Goal: Transaction & Acquisition: Obtain resource

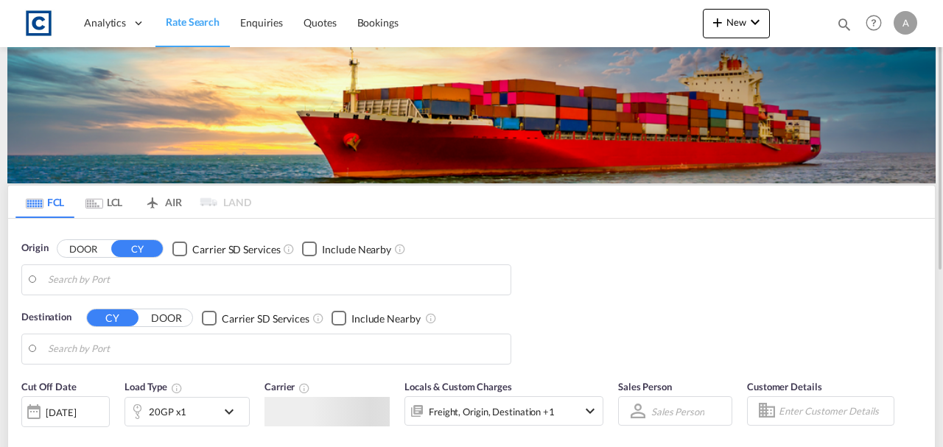
type input "GB-MK11, [PERSON_NAME]"
type input "[GEOGRAPHIC_DATA], [GEOGRAPHIC_DATA]"
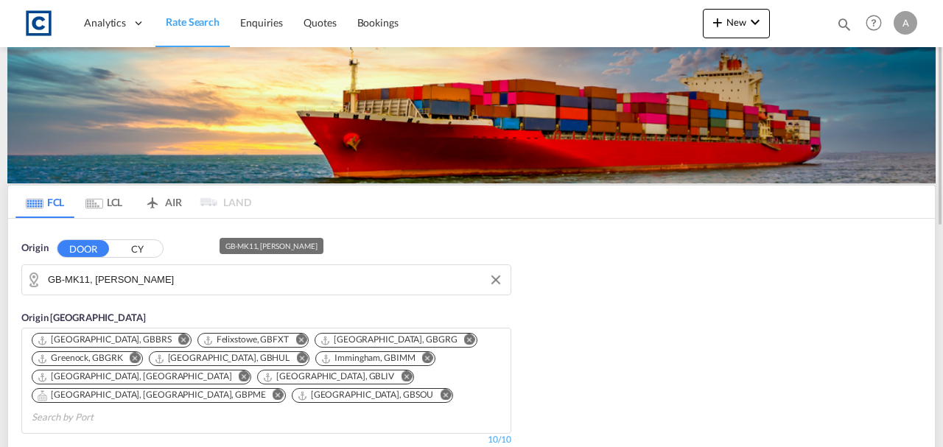
click at [161, 285] on input "GB-MK11, [PERSON_NAME]" at bounding box center [275, 280] width 455 height 22
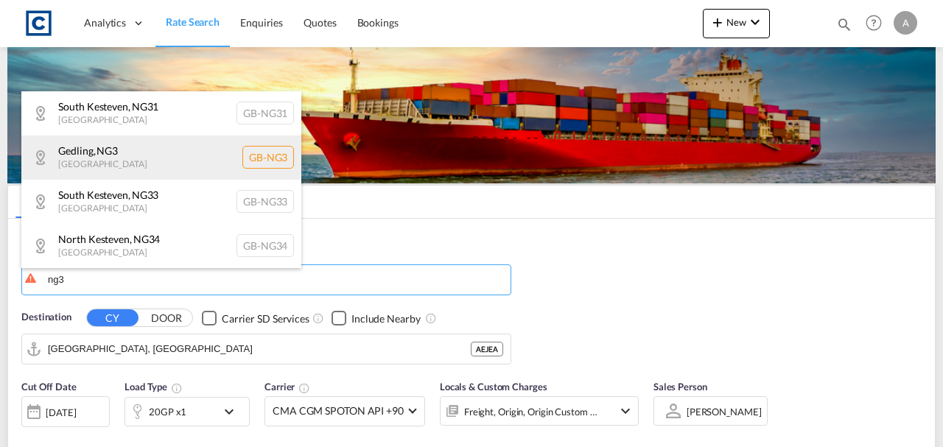
click at [158, 161] on div "Gedling , NG3 [GEOGRAPHIC_DATA] [GEOGRAPHIC_DATA]-NG3" at bounding box center [161, 158] width 280 height 44
type input "GB-NG3, Gedling"
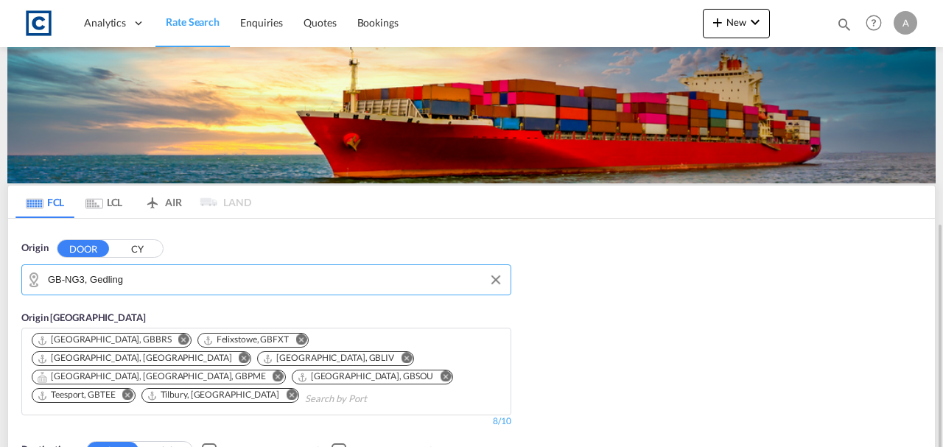
scroll to position [295, 0]
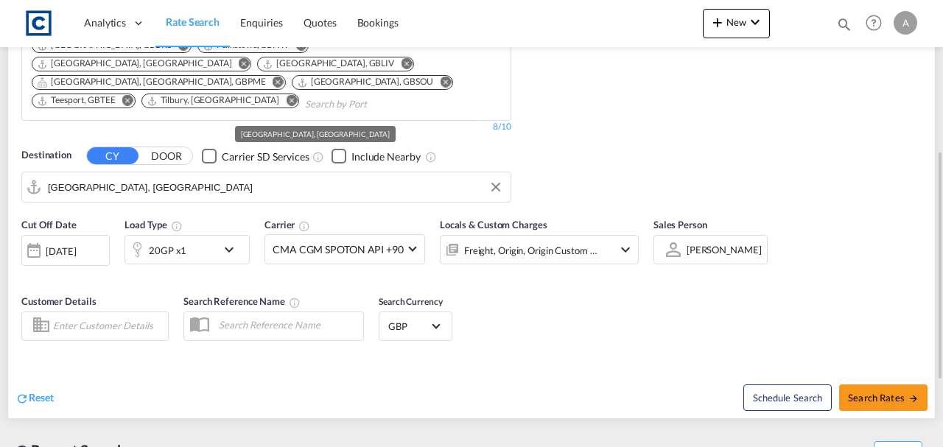
click at [151, 176] on input "[GEOGRAPHIC_DATA], [GEOGRAPHIC_DATA]" at bounding box center [275, 187] width 455 height 22
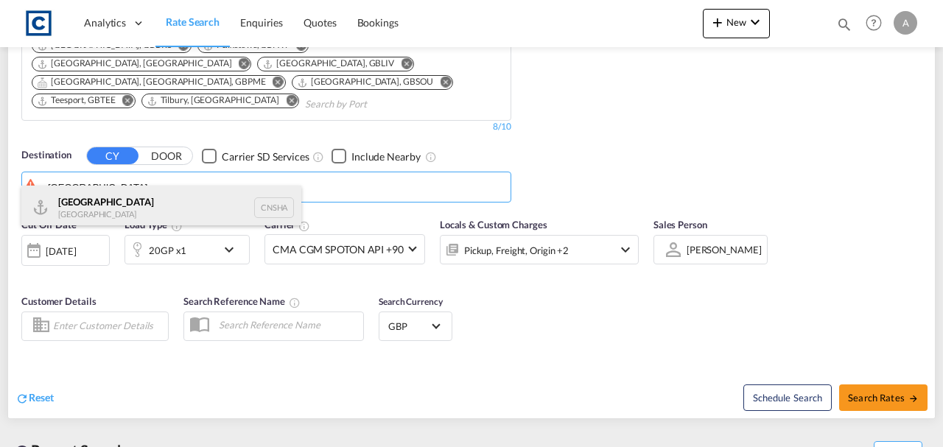
click at [162, 214] on div "Shanghai [GEOGRAPHIC_DATA] [GEOGRAPHIC_DATA]" at bounding box center [161, 208] width 280 height 44
type input "[GEOGRAPHIC_DATA], [GEOGRAPHIC_DATA]"
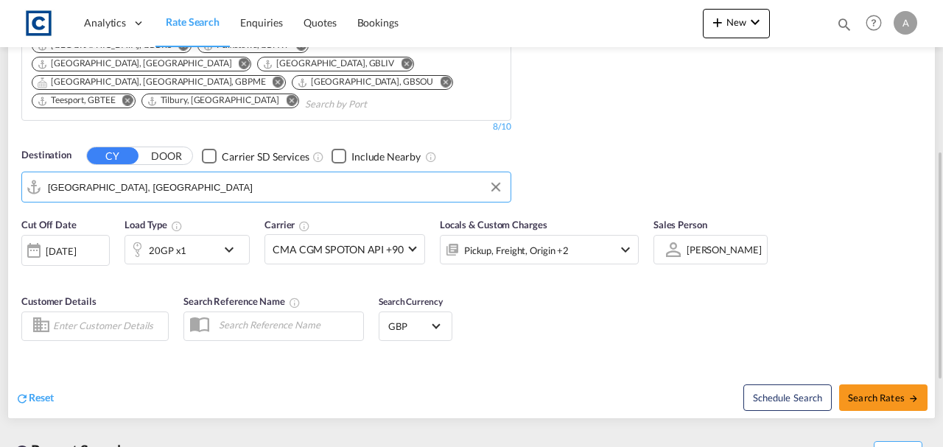
click at [601, 235] on div "Pickup, Freight, Origin +2" at bounding box center [539, 249] width 199 height 29
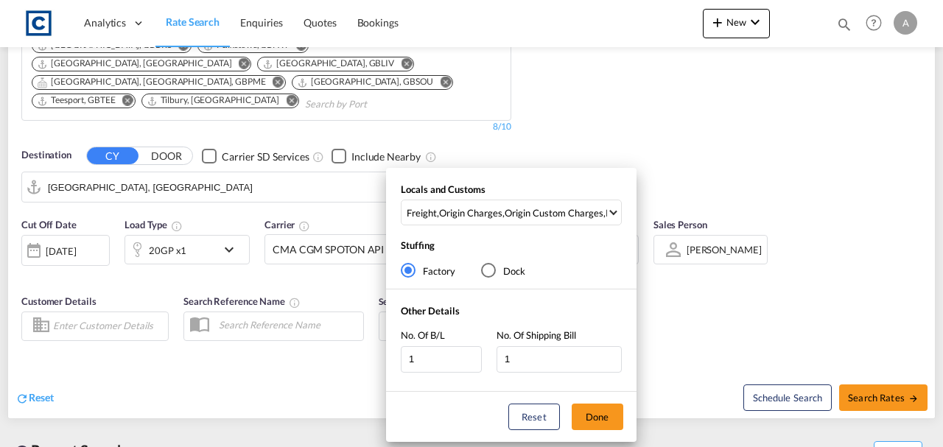
click at [564, 175] on div "Locals and Customs Freight , Origin Charges , Origin Custom Charges , Pickup Ch…" at bounding box center [511, 305] width 250 height 274
click at [567, 205] on md-select-value "Freight , Origin Charges , Origin Custom Charges , Pickup Charges" at bounding box center [513, 212] width 216 height 24
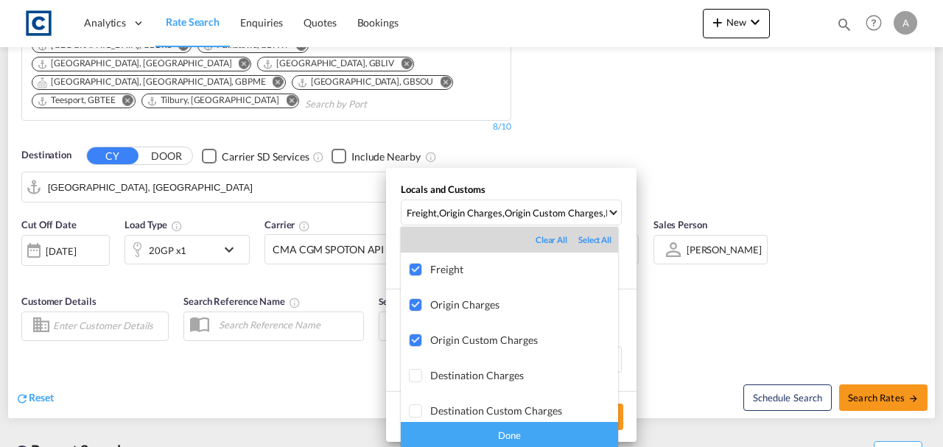
click at [525, 437] on div "Done" at bounding box center [509, 435] width 217 height 26
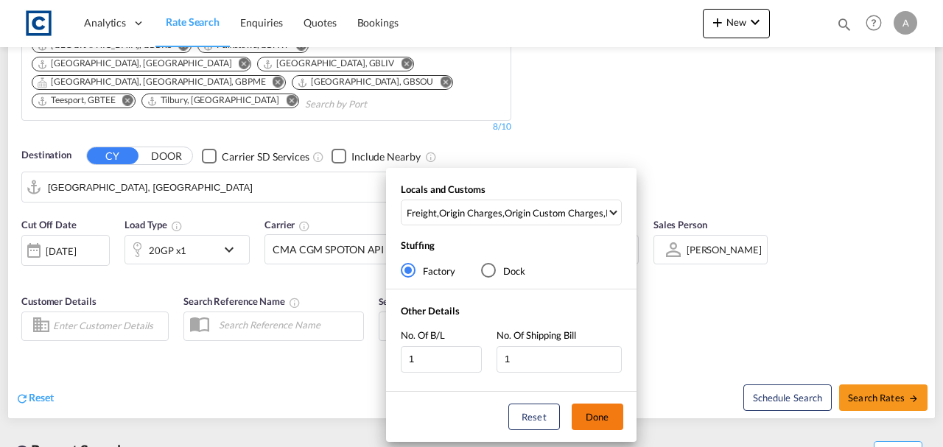
click at [594, 424] on button "Done" at bounding box center [598, 417] width 52 height 27
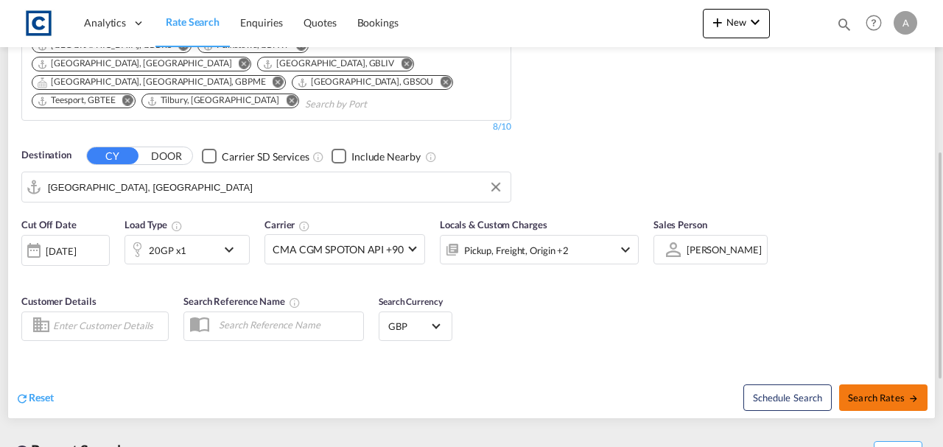
click at [891, 392] on span "Search Rates" at bounding box center [883, 398] width 71 height 12
type input "NG3 to CNSHA / [DATE]"
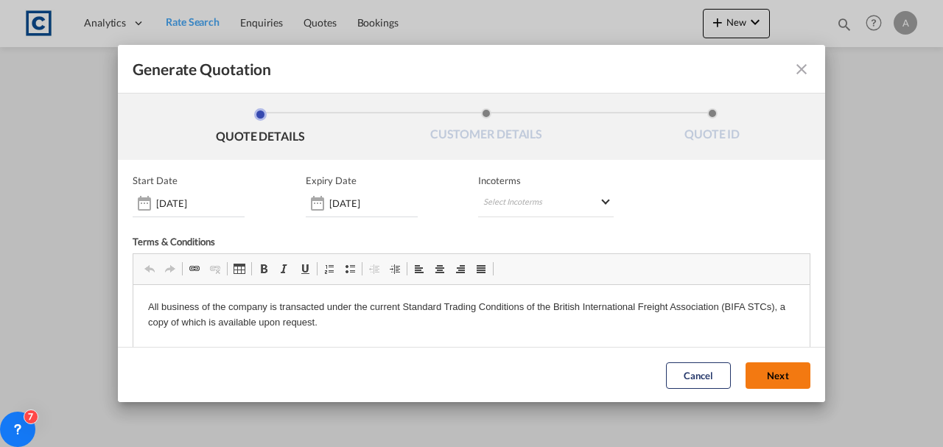
click at [759, 371] on button "Next" at bounding box center [777, 375] width 65 height 27
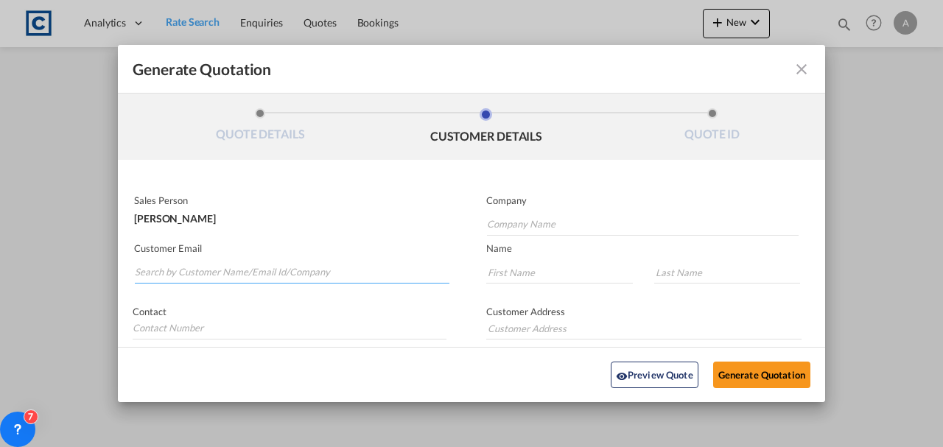
click at [287, 262] on input "Search by Customer Name/Email Id/Company" at bounding box center [292, 273] width 315 height 22
paste input "[EMAIL_ADDRESS][DOMAIN_NAME]"
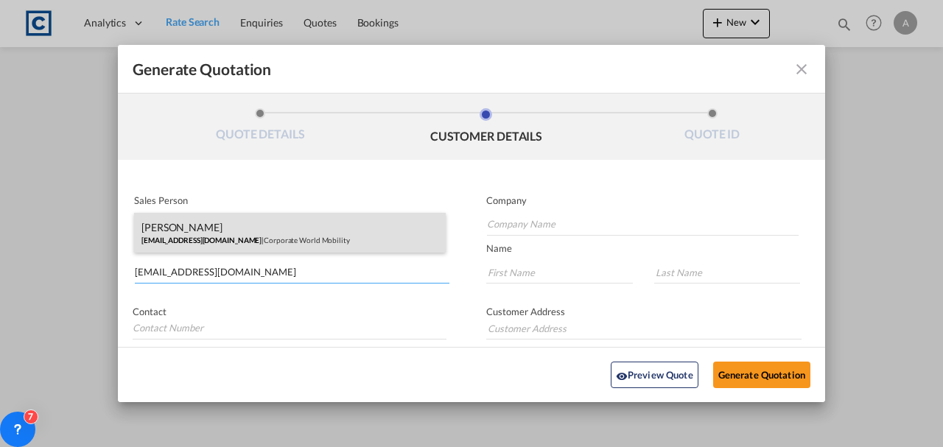
type input "[EMAIL_ADDRESS][DOMAIN_NAME]"
click at [311, 228] on div "[PERSON_NAME] [EMAIL_ADDRESS][DOMAIN_NAME] | Corporate World Mobility" at bounding box center [290, 233] width 312 height 40
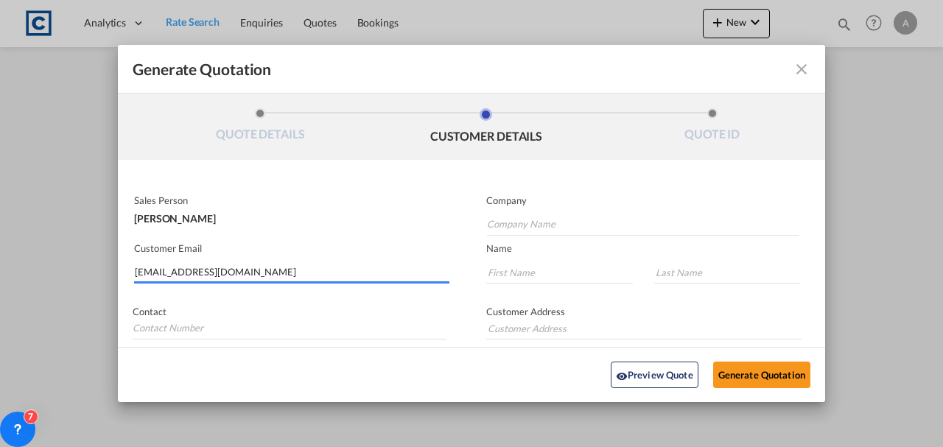
type input "Corporate World Mobility"
type input "[PERSON_NAME]"
type input "PH: [PHONE_NUMBER]"
type input "[GEOGRAPHIC_DATA], [STREET_ADDRESS]"
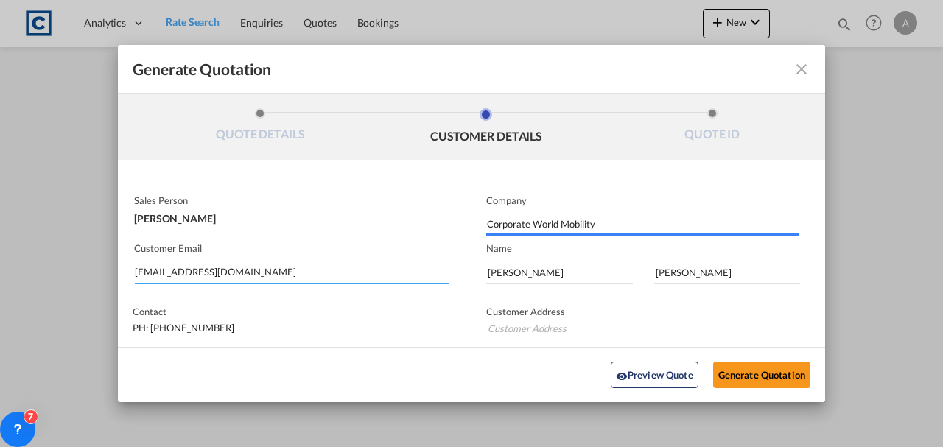
type input "[GEOGRAPHIC_DATA], [STREET_ADDRESS]"
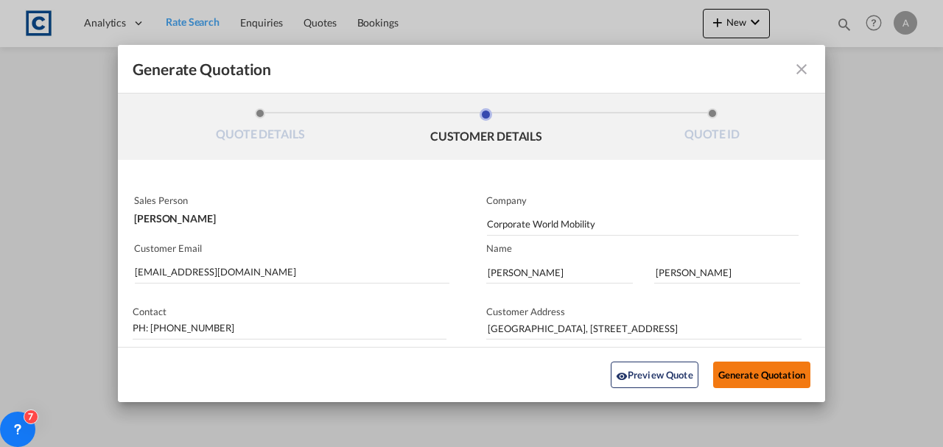
click at [753, 374] on button "Generate Quotation" at bounding box center [761, 375] width 97 height 27
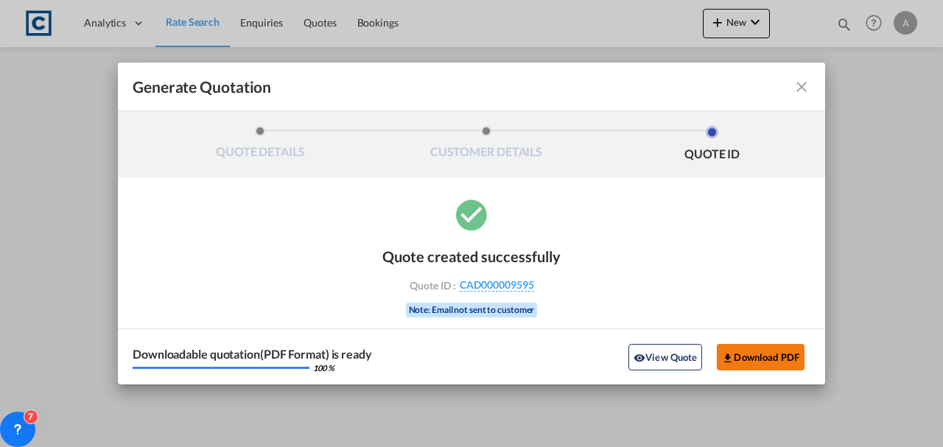
click at [748, 354] on button "Download PDF" at bounding box center [761, 357] width 88 height 27
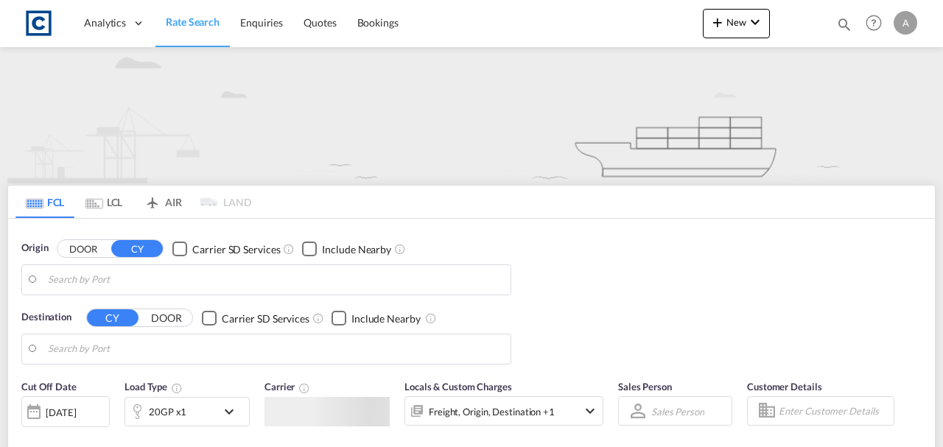
type input "GB-NG3, Gedling"
type input "[GEOGRAPHIC_DATA], [GEOGRAPHIC_DATA]"
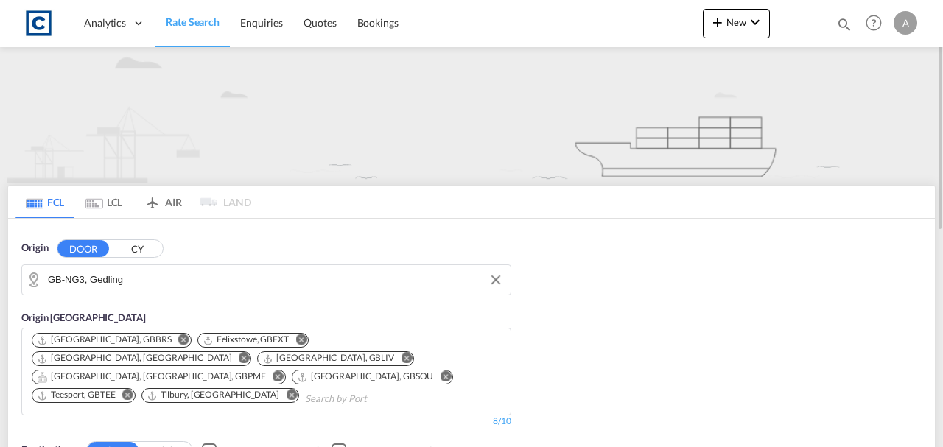
click at [105, 287] on input "GB-NG3, Gedling" at bounding box center [275, 280] width 455 height 22
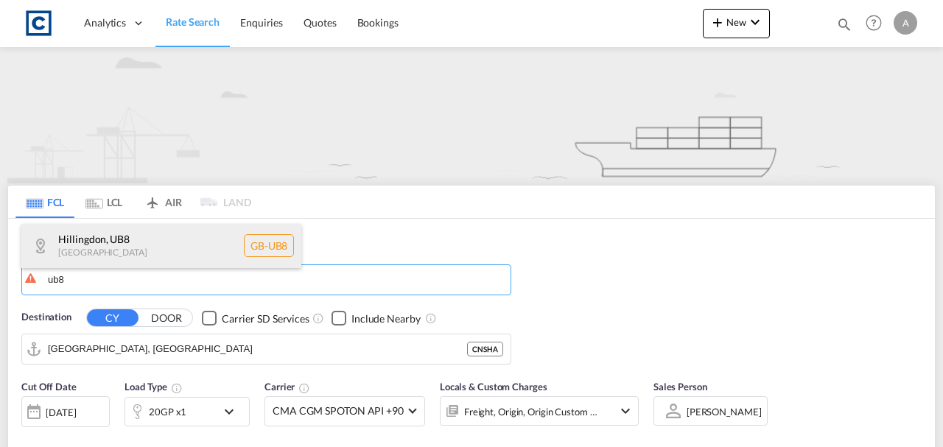
click at [137, 239] on div "Hillingdon , UB8 United Kingdom GB-UB8" at bounding box center [161, 246] width 280 height 44
type input "GB-UB8, Hillingdon"
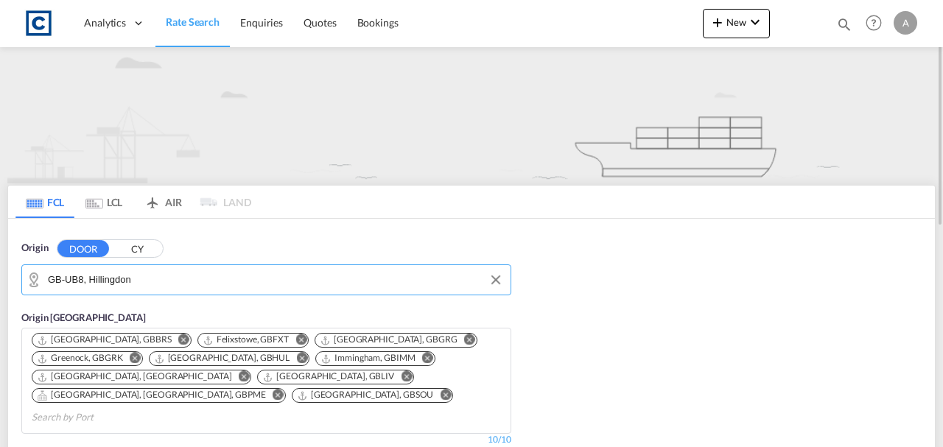
scroll to position [343, 0]
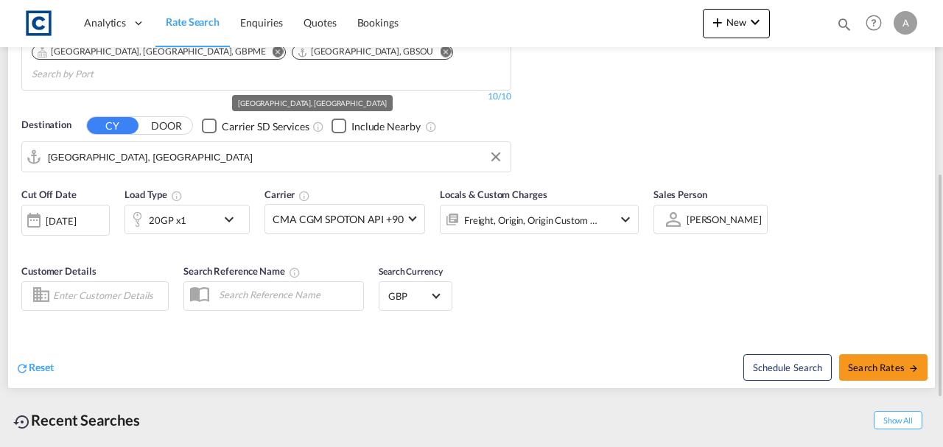
click at [161, 146] on input "[GEOGRAPHIC_DATA], [GEOGRAPHIC_DATA]" at bounding box center [275, 157] width 455 height 22
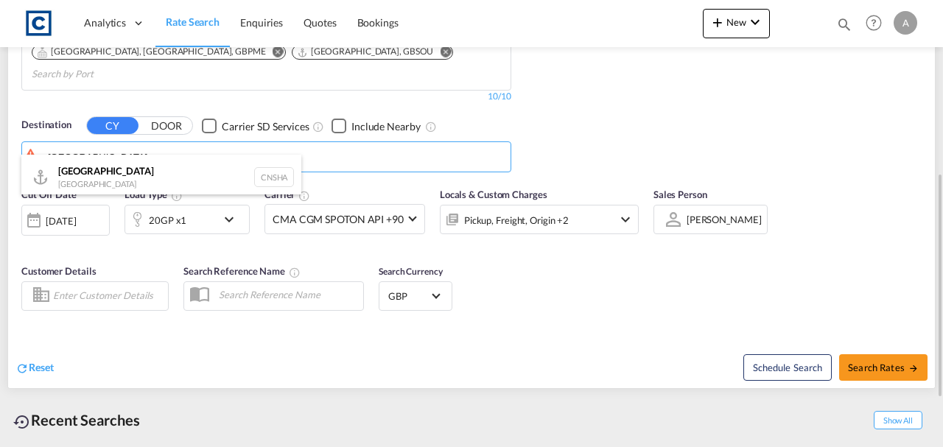
click at [107, 170] on div "Shanghai [GEOGRAPHIC_DATA] [GEOGRAPHIC_DATA]" at bounding box center [161, 177] width 280 height 44
click at [541, 210] on div "Pickup, Freight, Origin +2" at bounding box center [516, 220] width 105 height 21
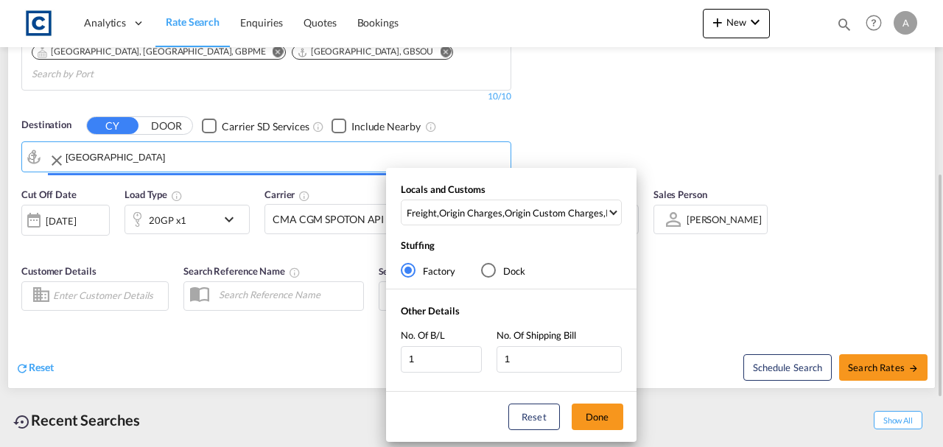
type input "[GEOGRAPHIC_DATA], [GEOGRAPHIC_DATA]"
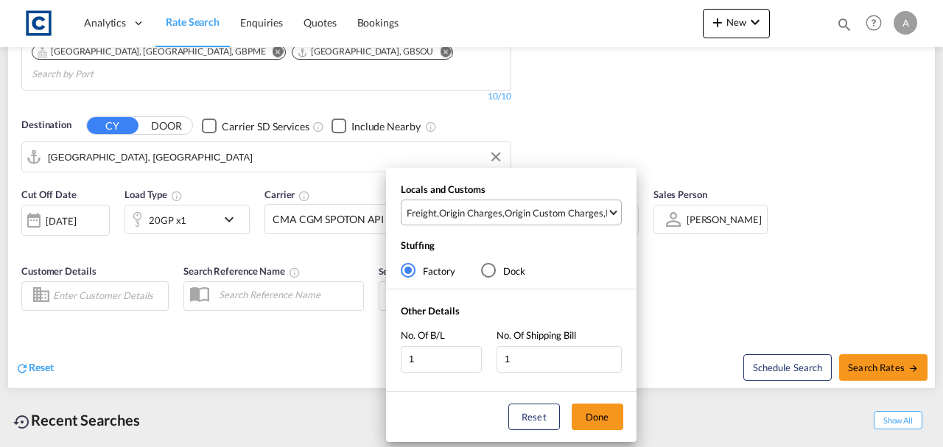
click at [525, 209] on div "Origin Custom Charges" at bounding box center [554, 212] width 99 height 13
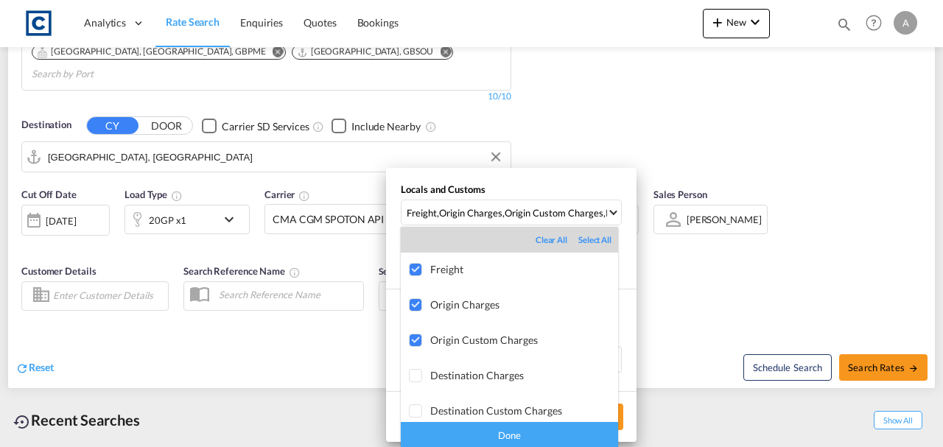
click at [553, 438] on div "Done" at bounding box center [509, 435] width 217 height 26
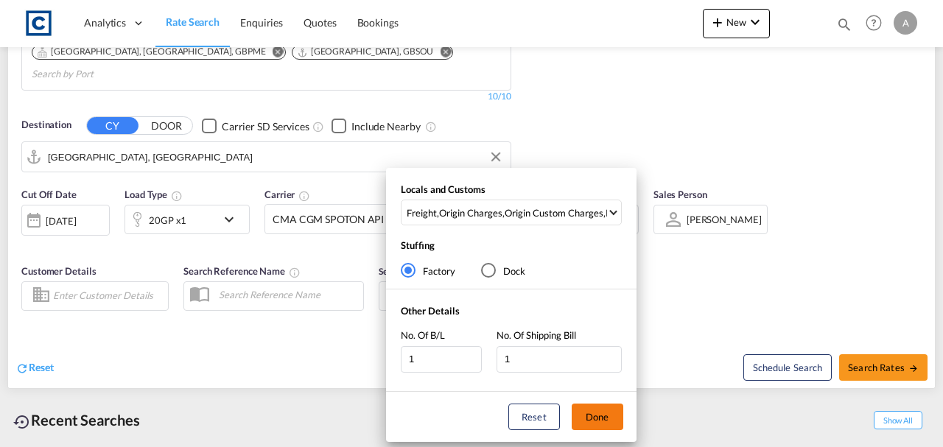
click at [608, 414] on button "Done" at bounding box center [598, 417] width 52 height 27
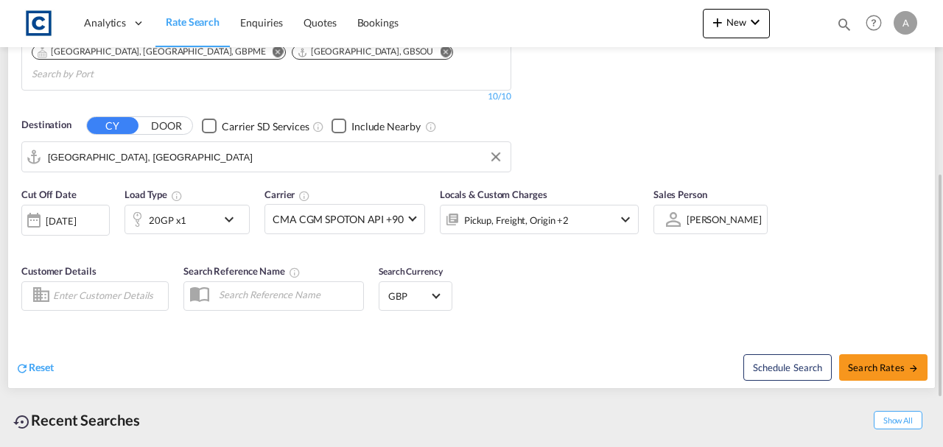
click at [653, 345] on div "Schedule Search Search Rates" at bounding box center [705, 359] width 460 height 57
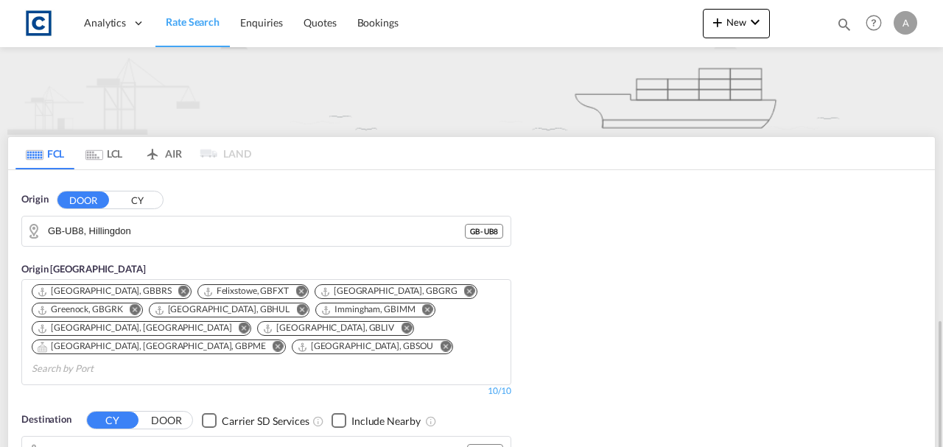
scroll to position [295, 0]
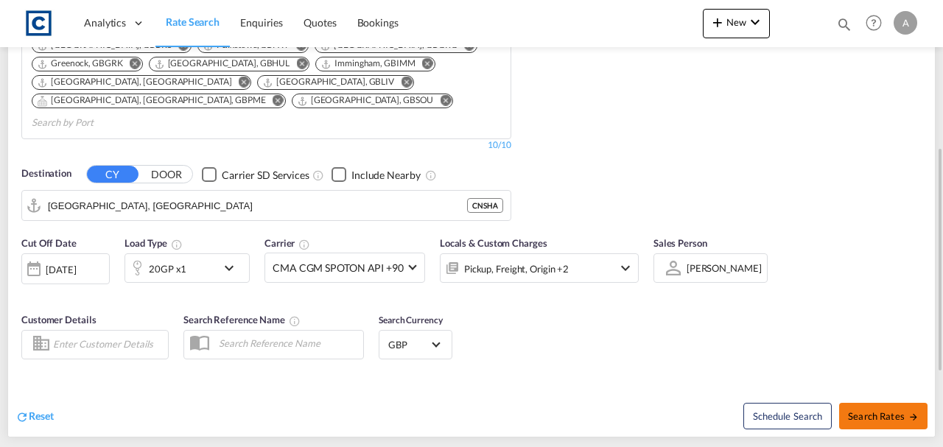
click at [866, 410] on span "Search Rates" at bounding box center [883, 416] width 71 height 12
type input "UB8 to CNSHA / 4 Sep 2025"
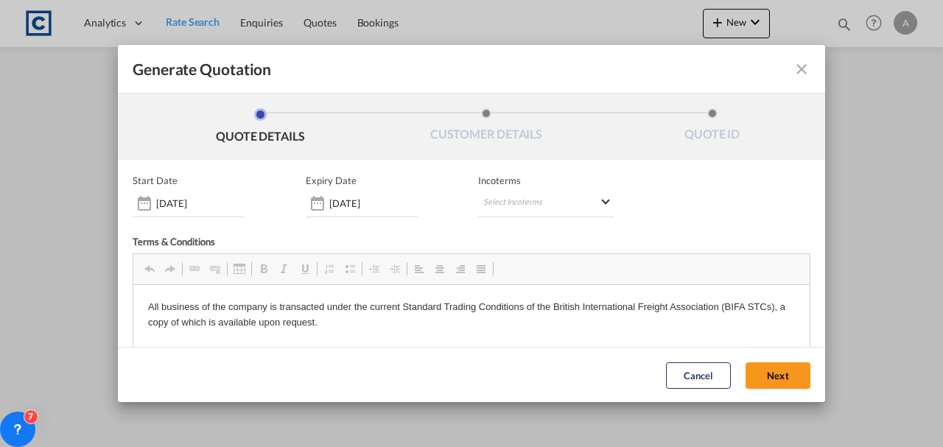
scroll to position [219, 0]
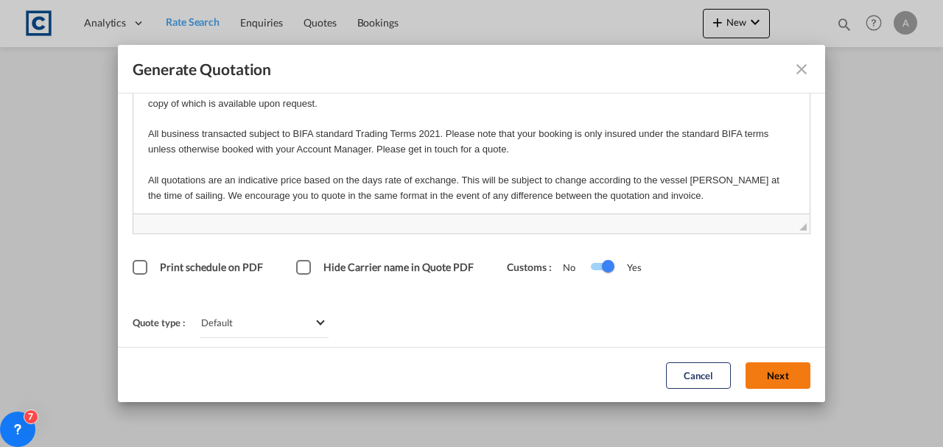
click at [773, 373] on button "Next" at bounding box center [777, 375] width 65 height 27
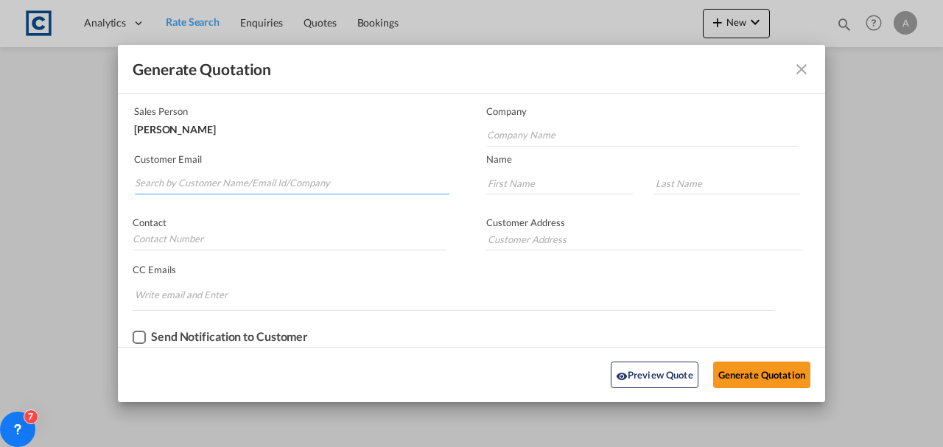
click at [197, 177] on input "Search by Customer Name/Email Id/Company" at bounding box center [292, 183] width 315 height 22
paste input "[EMAIL_ADDRESS][DOMAIN_NAME]"
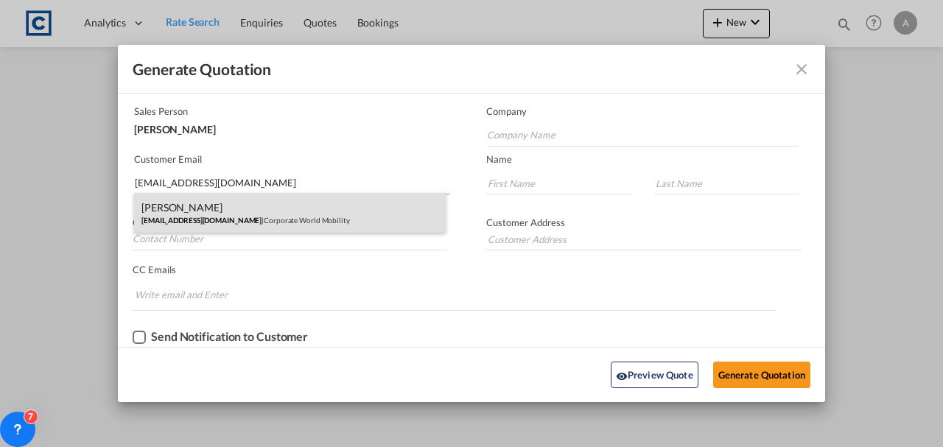
type input "[EMAIL_ADDRESS][DOMAIN_NAME]"
click at [305, 218] on div "[PERSON_NAME] [EMAIL_ADDRESS][DOMAIN_NAME] | Corporate World Mobility" at bounding box center [290, 213] width 312 height 40
type input "Corporate World Mobility"
type input "[PERSON_NAME]"
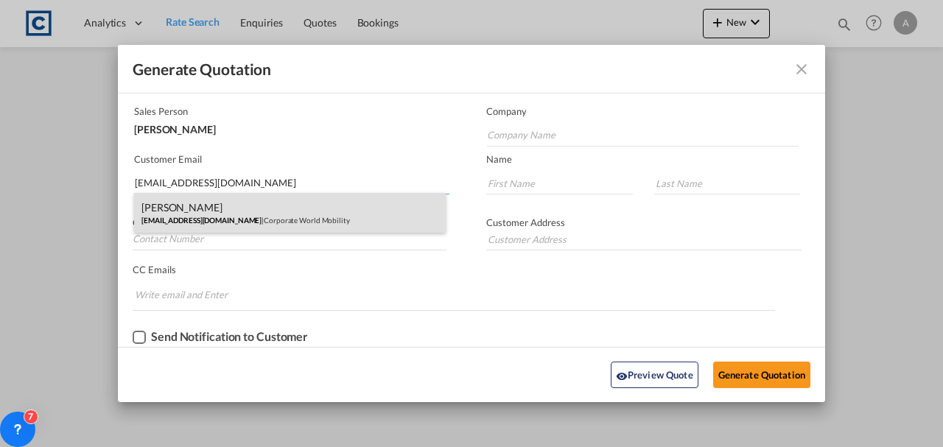
type input "PH: [PHONE_NUMBER]"
type input "[GEOGRAPHIC_DATA], [STREET_ADDRESS]"
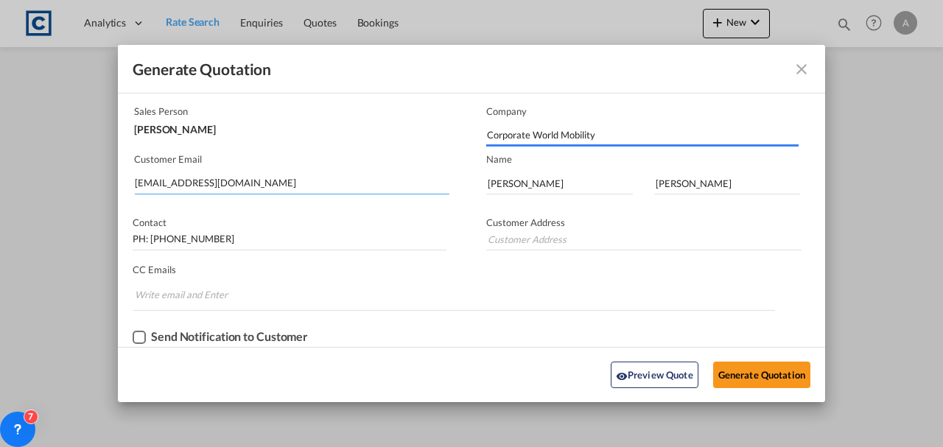
type input "[GEOGRAPHIC_DATA], [STREET_ADDRESS]"
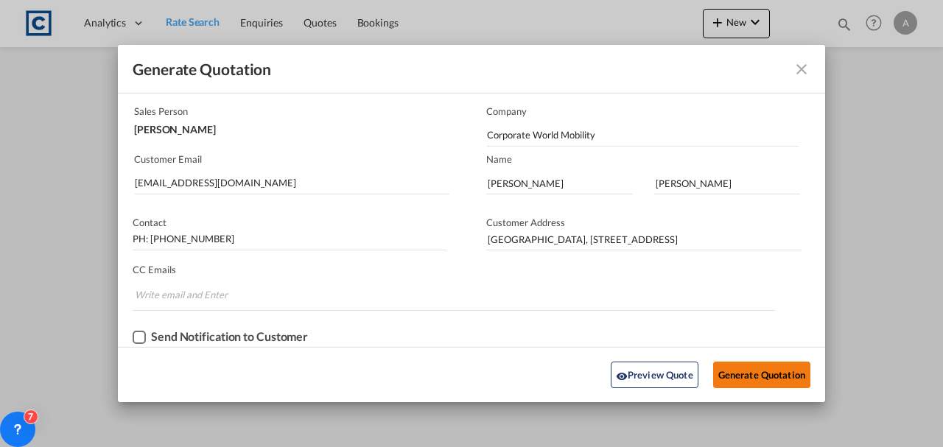
click at [746, 367] on button "Generate Quotation" at bounding box center [761, 375] width 97 height 27
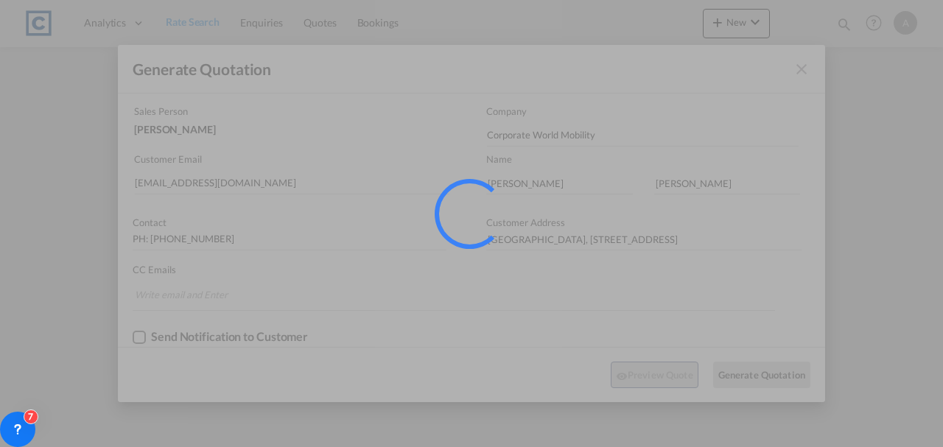
scroll to position [0, 0]
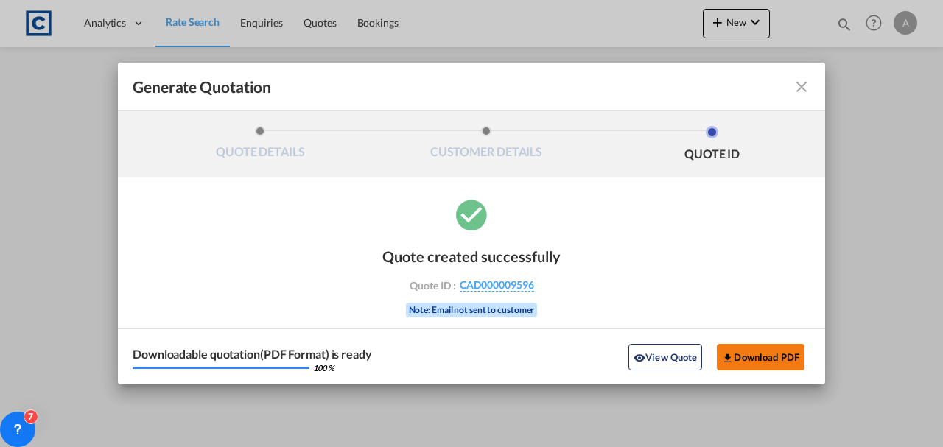
click at [743, 359] on button "Download PDF" at bounding box center [761, 357] width 88 height 27
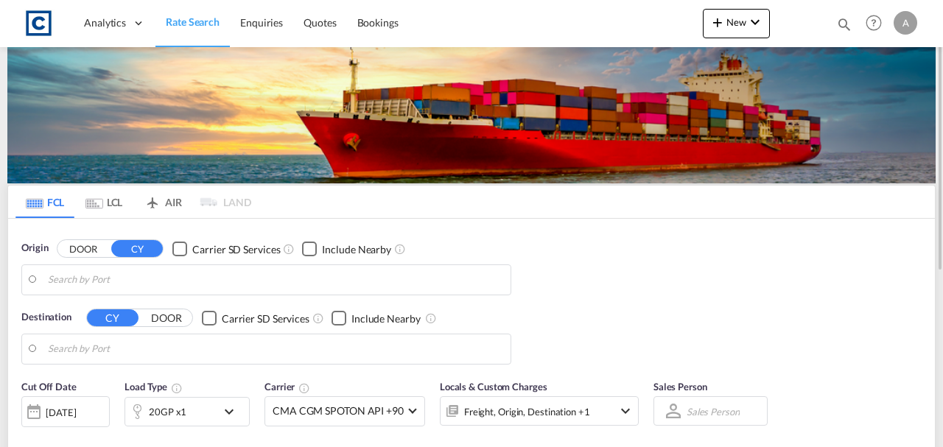
type input "GB-UB8, Hillingdon"
type input "[GEOGRAPHIC_DATA], [GEOGRAPHIC_DATA]"
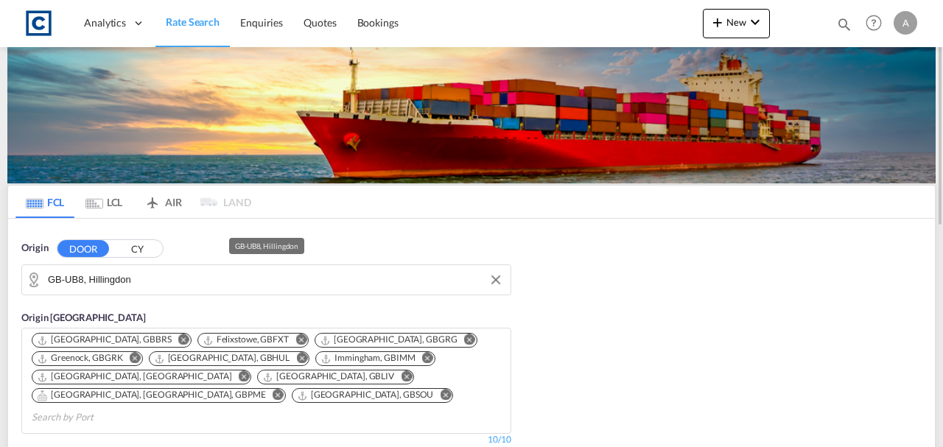
click at [158, 270] on input "GB-UB8, Hillingdon" at bounding box center [275, 280] width 455 height 22
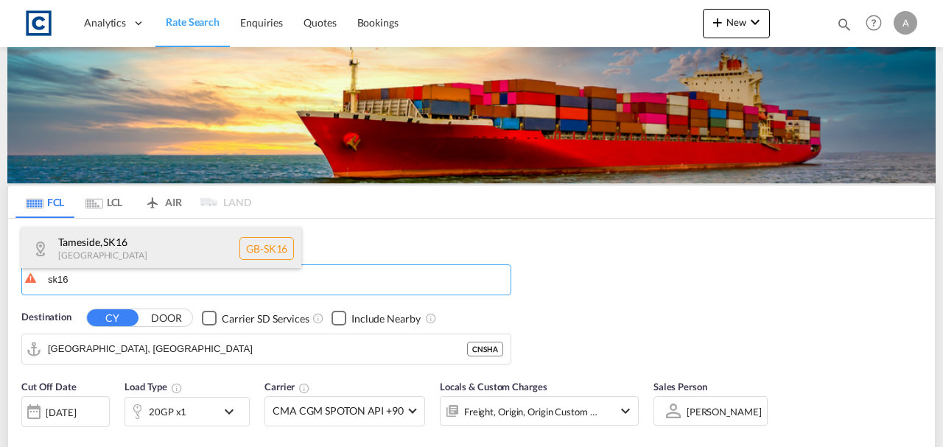
click at [143, 258] on div "Tameside , SK16 United Kingdom GB-SK16" at bounding box center [161, 249] width 280 height 44
type input "GB-SK16, Tameside"
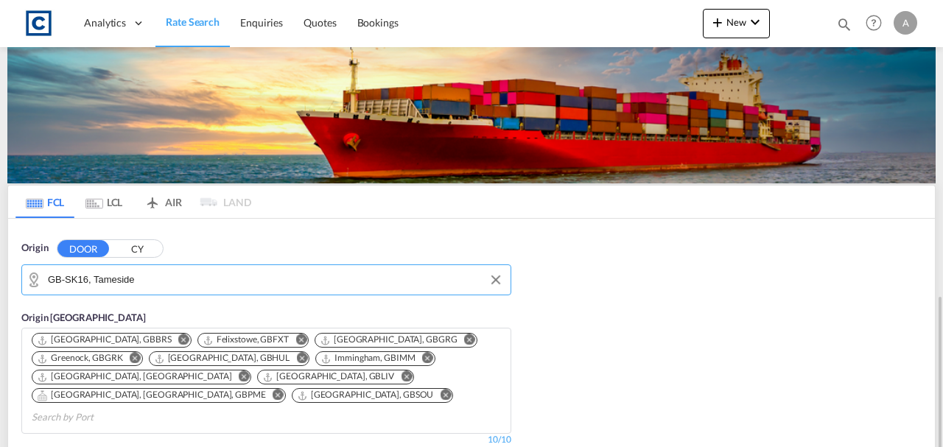
scroll to position [196, 0]
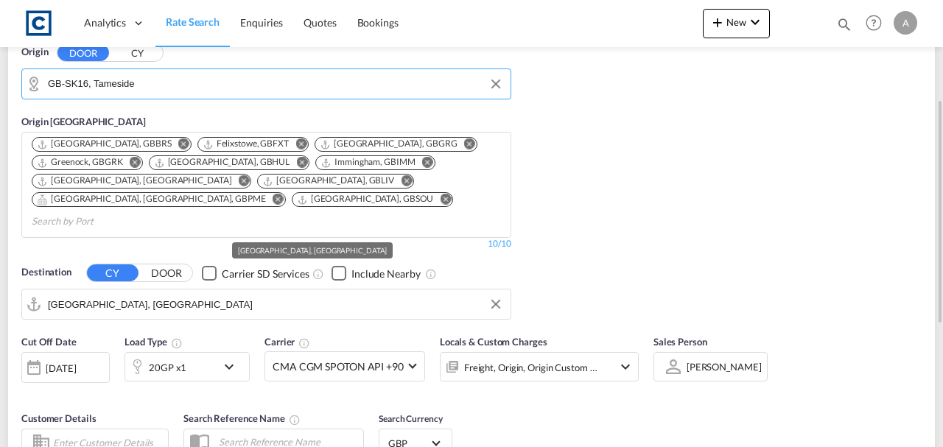
click at [196, 298] on md-autocomplete-wrap "[GEOGRAPHIC_DATA], [GEOGRAPHIC_DATA]" at bounding box center [275, 307] width 455 height 29
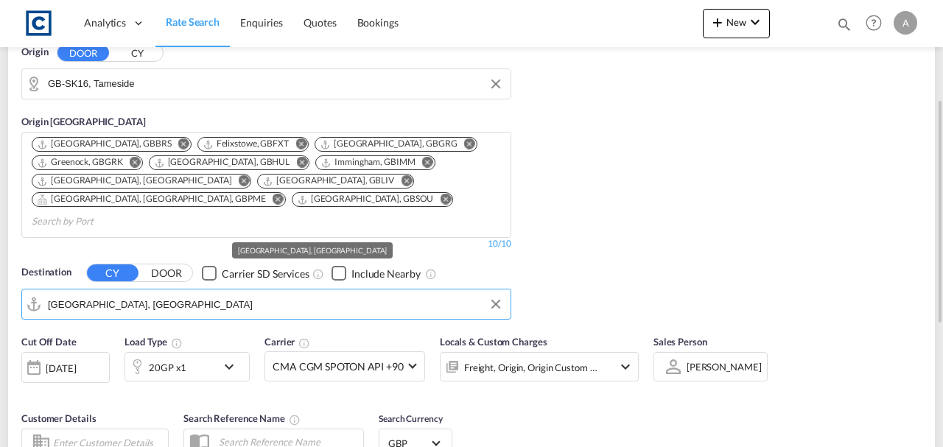
click at [179, 293] on input "[GEOGRAPHIC_DATA], [GEOGRAPHIC_DATA]" at bounding box center [275, 304] width 455 height 22
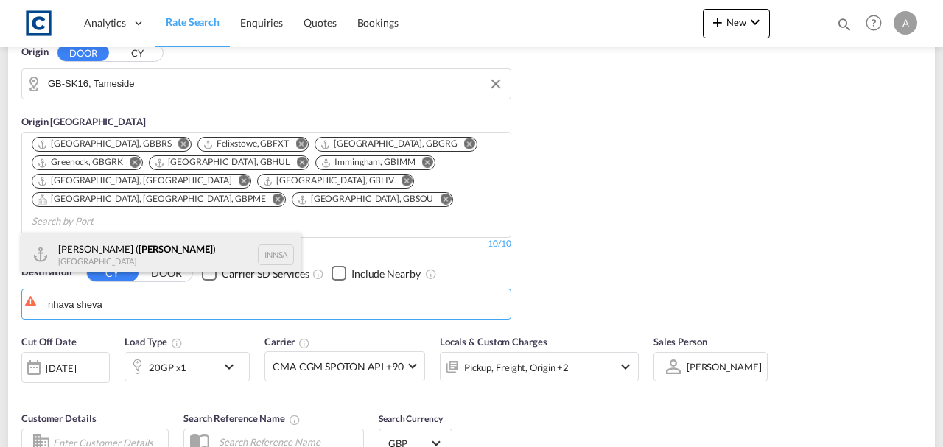
click at [163, 251] on div "Jawaharlal Nehru ( Nhava Sheva ) India INNSA" at bounding box center [161, 255] width 280 height 44
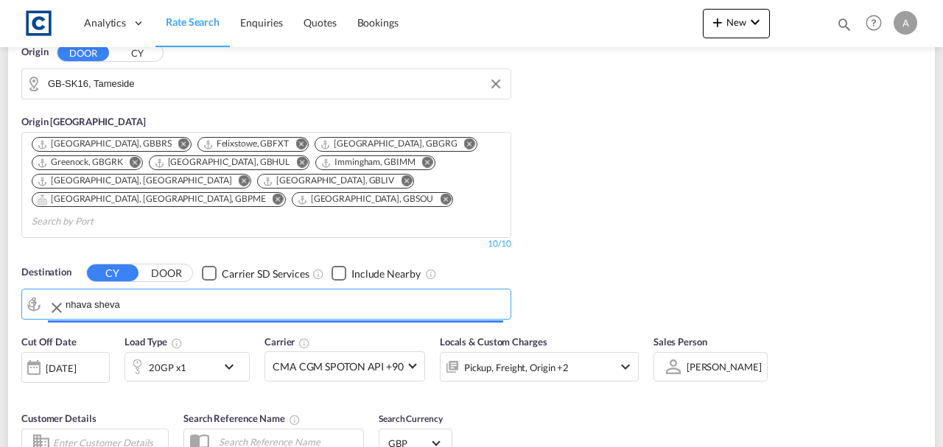
type input "Jawaharlal Nehru (Nhava Sheva), INNSA"
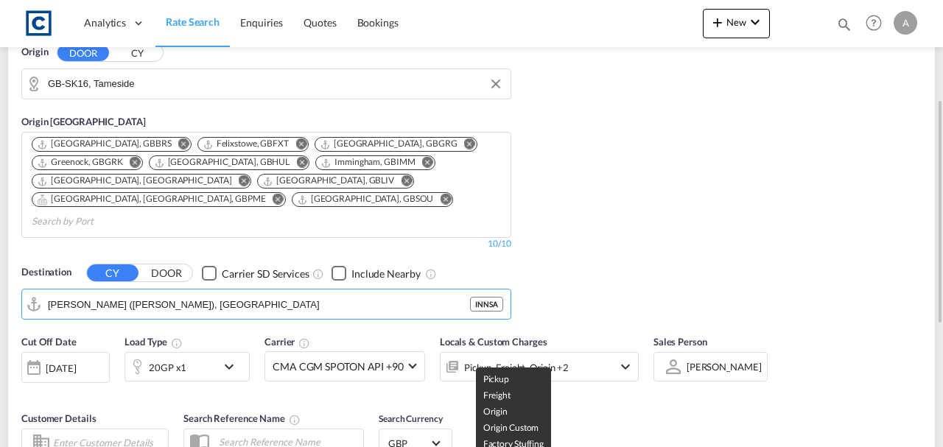
click at [547, 357] on div "Pickup, Freight, Origin +2" at bounding box center [516, 367] width 105 height 21
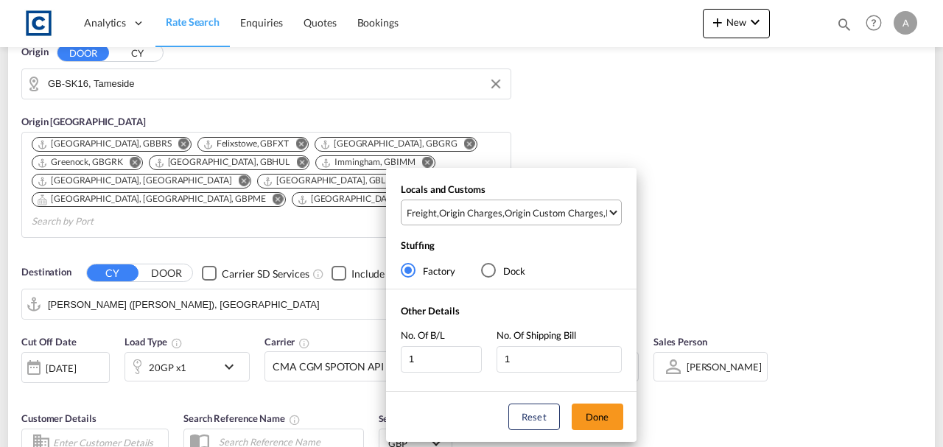
click at [540, 211] on div "Origin Custom Charges" at bounding box center [554, 212] width 99 height 13
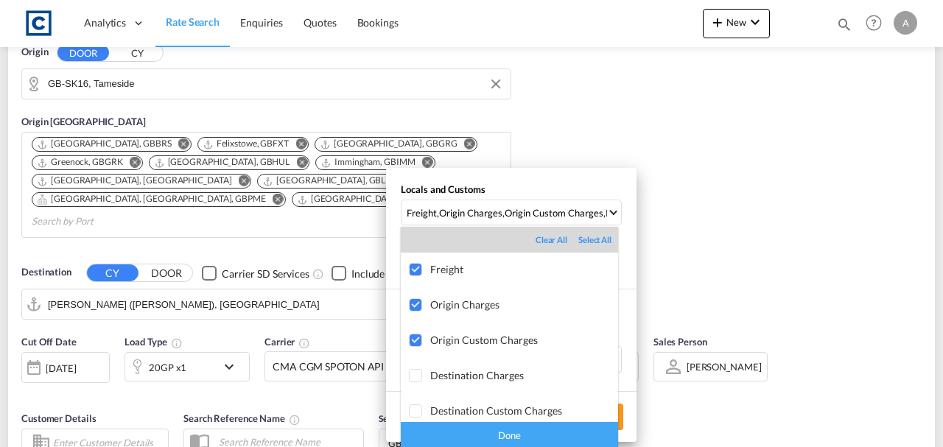
drag, startPoint x: 504, startPoint y: 439, endPoint x: 537, endPoint y: 427, distance: 35.4
click at [504, 439] on div "Done" at bounding box center [509, 435] width 217 height 26
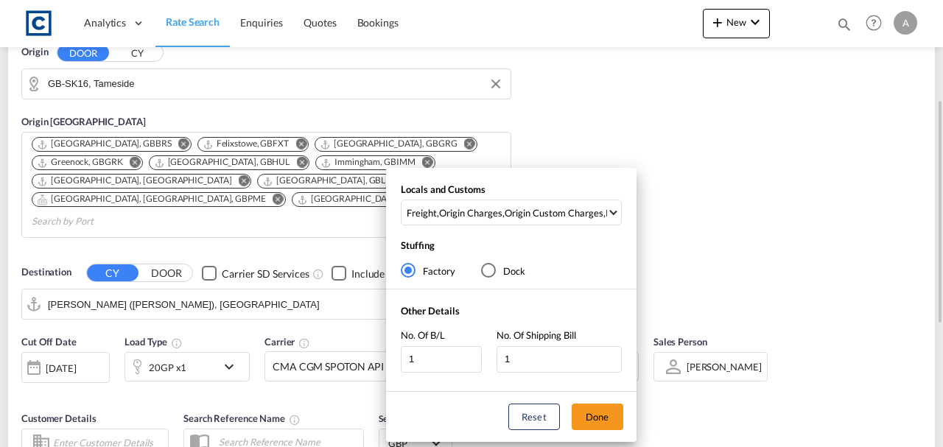
click at [606, 417] on button "Done" at bounding box center [598, 417] width 52 height 27
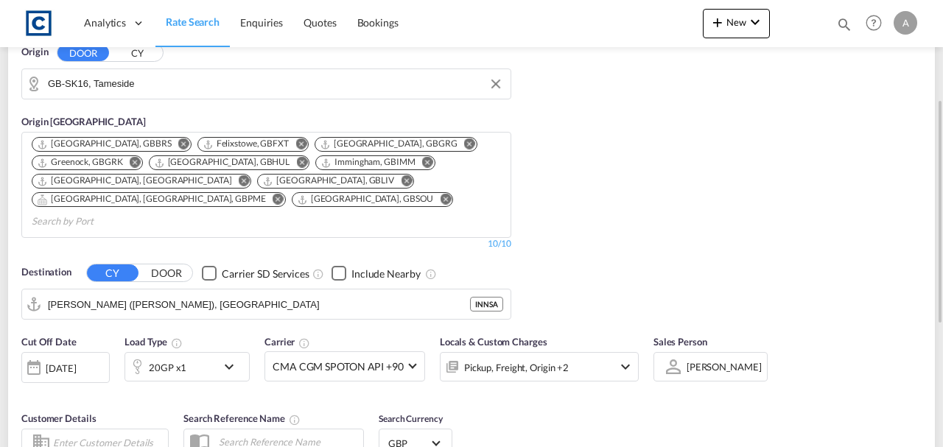
click at [698, 231] on div "Origin DOOR CY GB-SK16, Tameside Origin CY Bristol, GBBRS Felixstowe, GBFXT Gra…" at bounding box center [471, 175] width 927 height 304
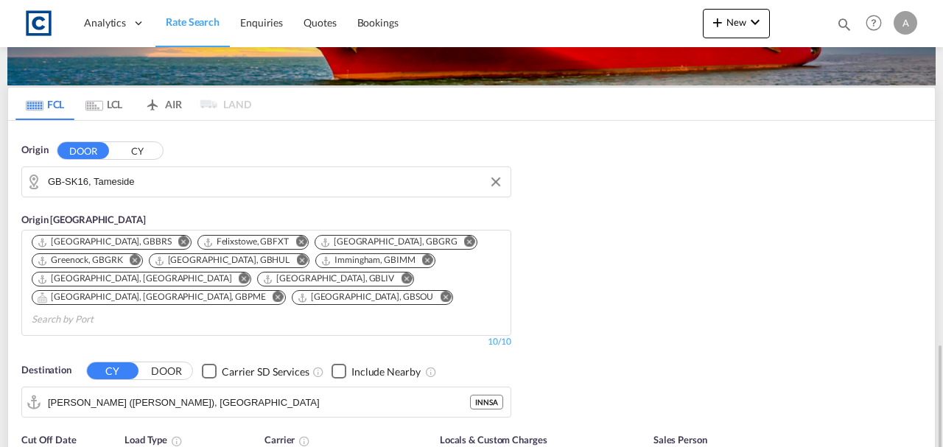
scroll to position [343, 0]
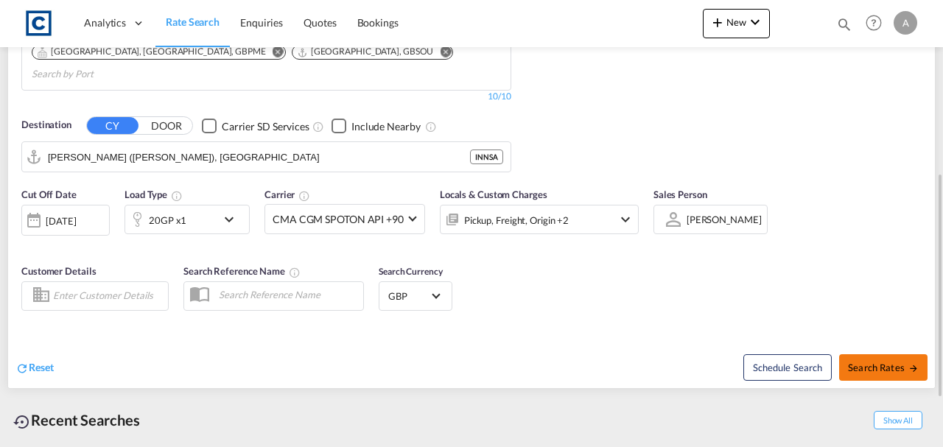
click at [869, 362] on span "Search Rates" at bounding box center [883, 368] width 71 height 12
type input "SK16 to INNSA / 4 Sep 2025"
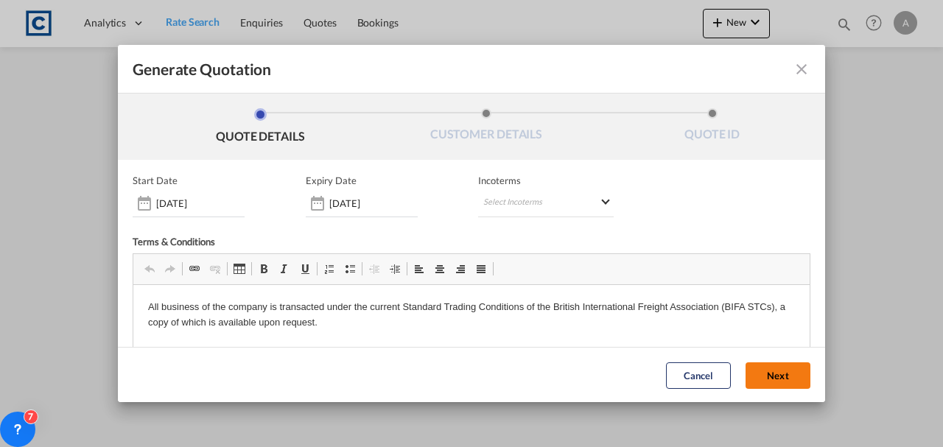
click at [751, 368] on button "Next" at bounding box center [777, 375] width 65 height 27
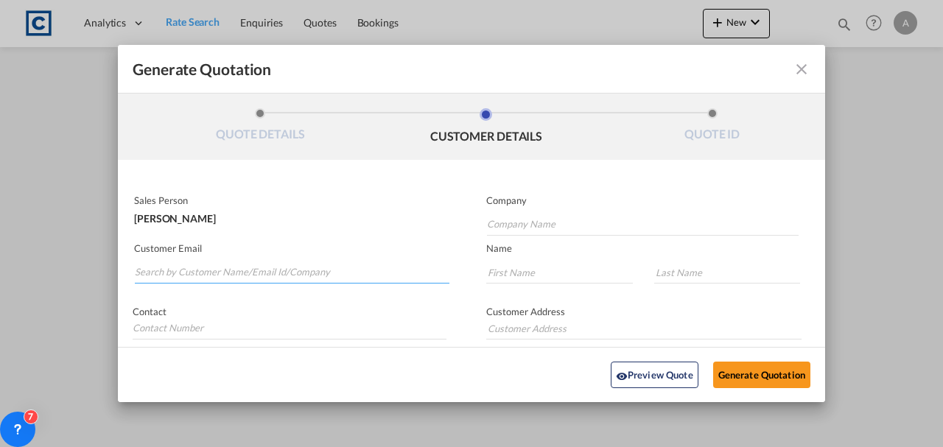
click at [203, 273] on input "Search by Customer Name/Email Id/Company" at bounding box center [292, 273] width 315 height 22
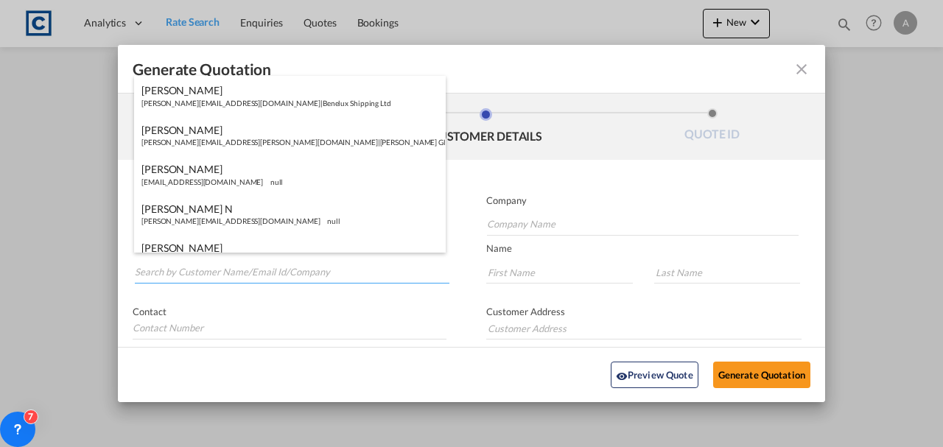
paste input "sales@ktluk.com"
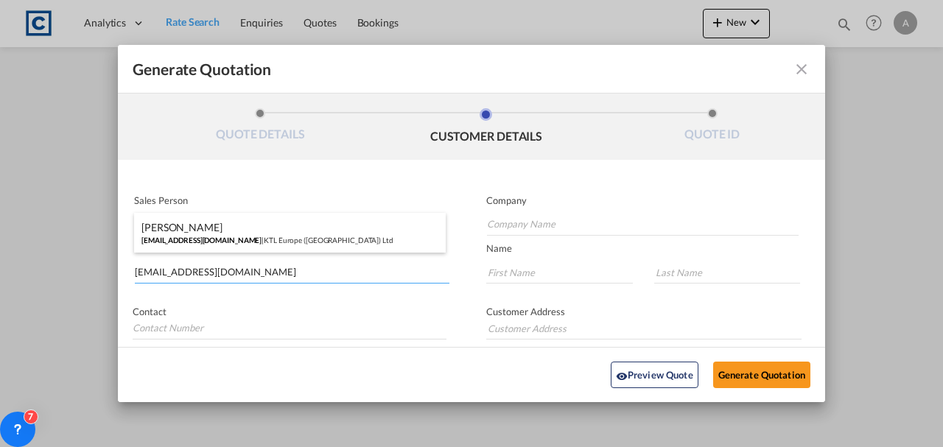
type input "sales@ktluk.com"
click at [230, 222] on div "Myles Daly sales@ktluk.com | KTL Europe (UK) Ltd" at bounding box center [290, 233] width 312 height 40
type input "KTL Europe (UK) Ltd"
type input "Myles"
type input "Daly"
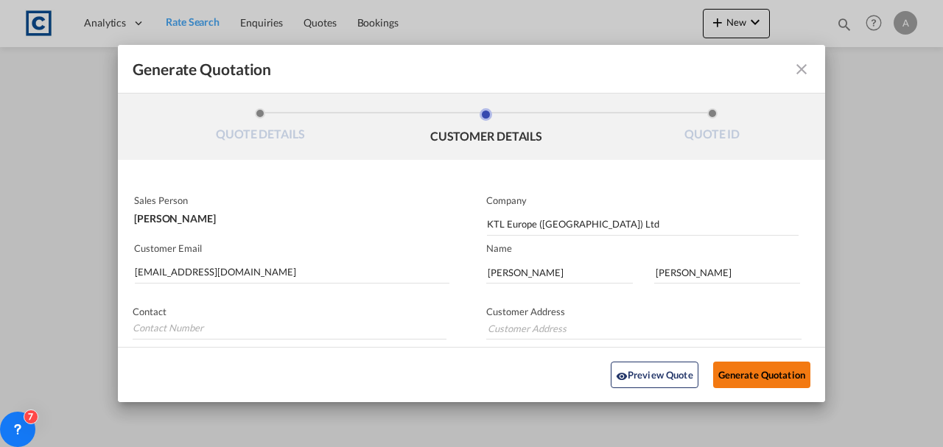
click at [771, 376] on button "Generate Quotation" at bounding box center [761, 375] width 97 height 27
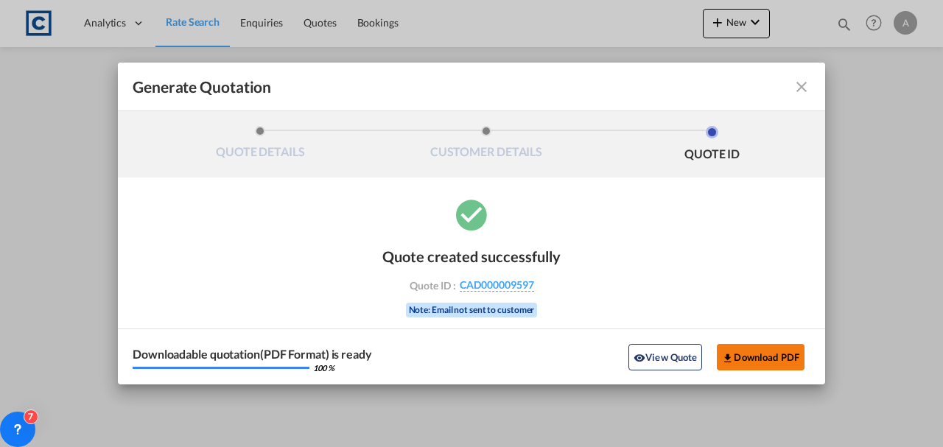
click at [773, 356] on button "Download PDF" at bounding box center [761, 357] width 88 height 27
